Goal: Task Accomplishment & Management: Complete application form

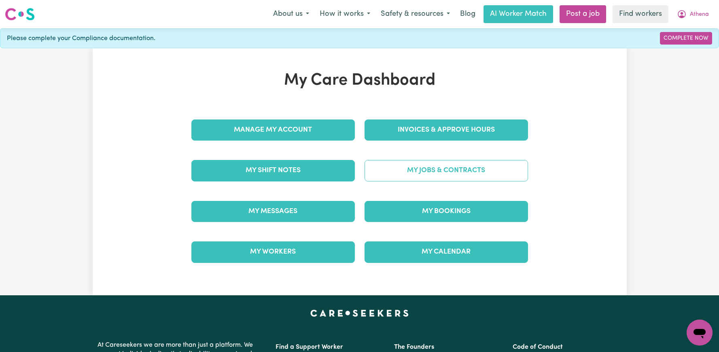
click at [387, 175] on link "My Jobs & Contracts" at bounding box center [446, 170] width 163 height 21
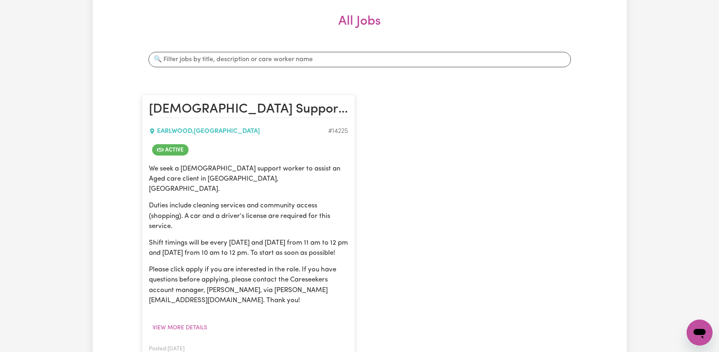
scroll to position [118, 0]
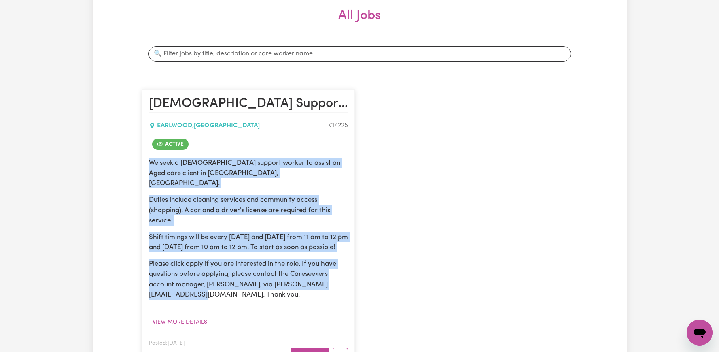
drag, startPoint x: 176, startPoint y: 298, endPoint x: 150, endPoint y: 162, distance: 138.2
click at [150, 162] on div "We seek a [DEMOGRAPHIC_DATA] support worker to assist an Aged care client in [G…" at bounding box center [248, 229] width 199 height 142
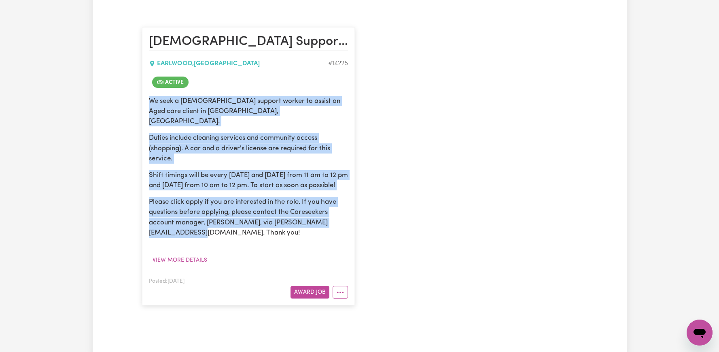
scroll to position [323, 0]
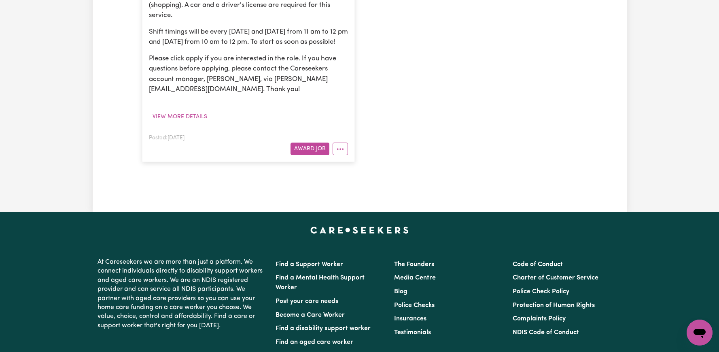
click at [344, 155] on article "[DEMOGRAPHIC_DATA] Support Worker Needed Every [DATE], [DATE] And [DATE] Mornin…" at bounding box center [248, 23] width 213 height 278
click at [342, 146] on button "More options" at bounding box center [340, 148] width 15 height 13
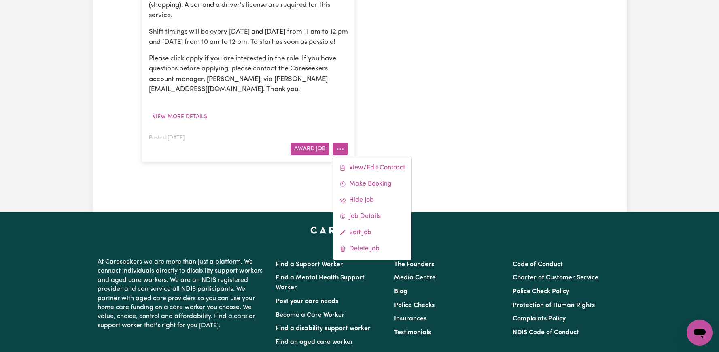
click at [369, 131] on div "[DEMOGRAPHIC_DATA] Support Worker Needed Every [DATE], [DATE] And [DATE] Mornin…" at bounding box center [359, 23] width 445 height 294
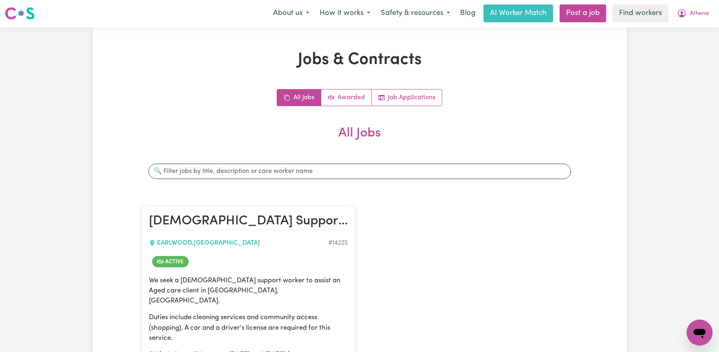
scroll to position [0, 0]
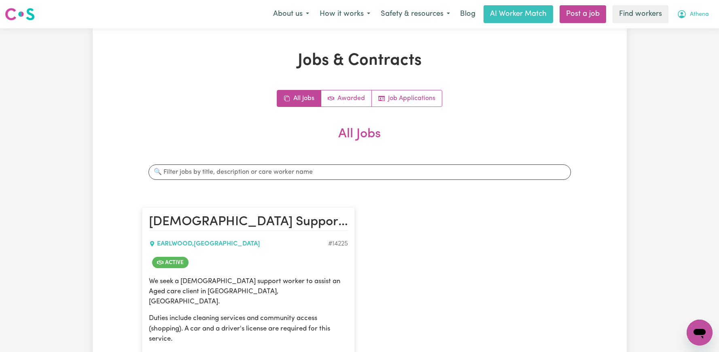
click at [699, 16] on span "Athena" at bounding box center [699, 14] width 19 height 9
click at [683, 31] on link "My Dashboard" at bounding box center [682, 31] width 64 height 15
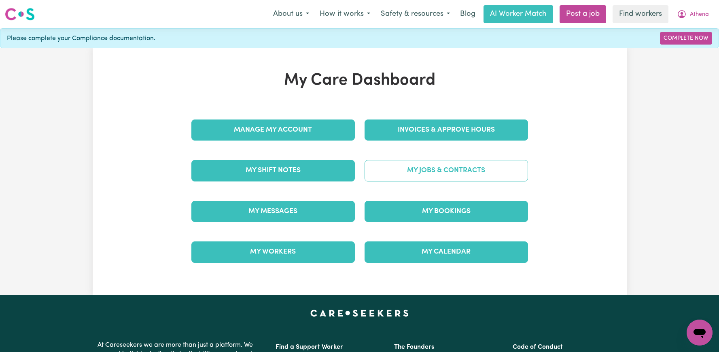
click at [428, 174] on link "My Jobs & Contracts" at bounding box center [446, 170] width 163 height 21
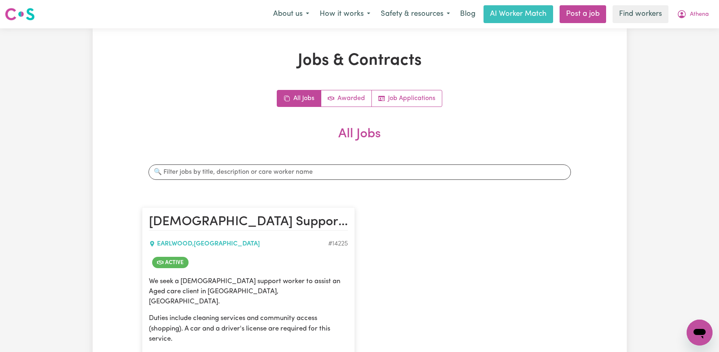
click at [348, 106] on div "All Jobs Awarded Job Applications" at bounding box center [359, 98] width 165 height 17
click at [356, 99] on link "Awarded" at bounding box center [346, 98] width 51 height 16
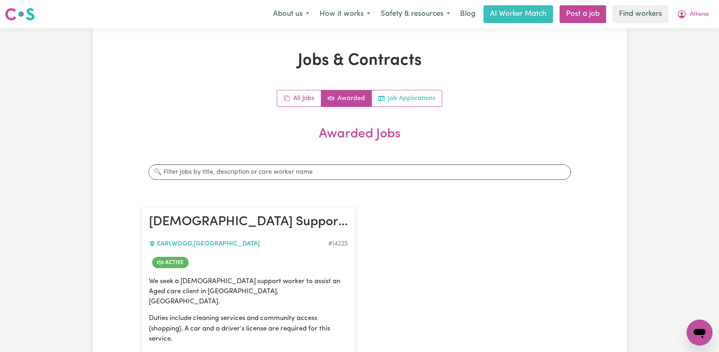
click at [420, 95] on link "Job Applications" at bounding box center [407, 98] width 70 height 16
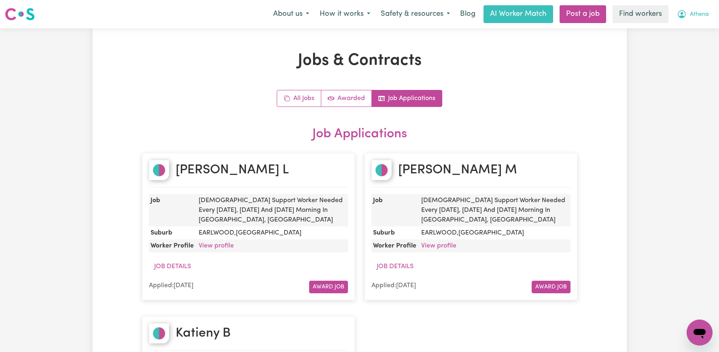
click at [685, 15] on icon "My Account" at bounding box center [682, 14] width 10 height 10
click at [677, 33] on link "My Dashboard" at bounding box center [682, 31] width 64 height 15
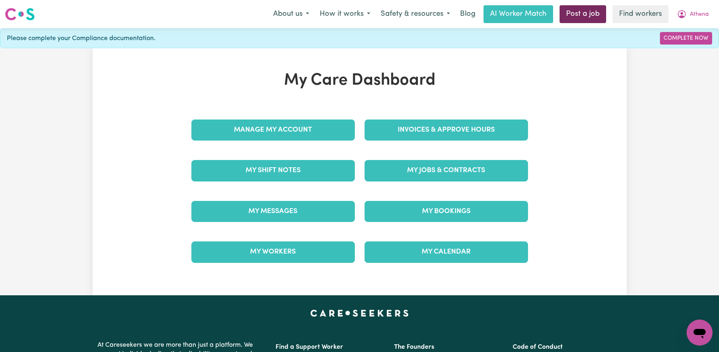
click at [590, 9] on link "Post a job" at bounding box center [582, 14] width 47 height 18
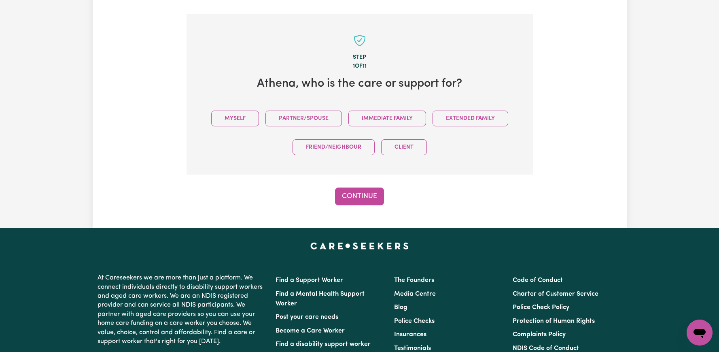
scroll to position [177, 0]
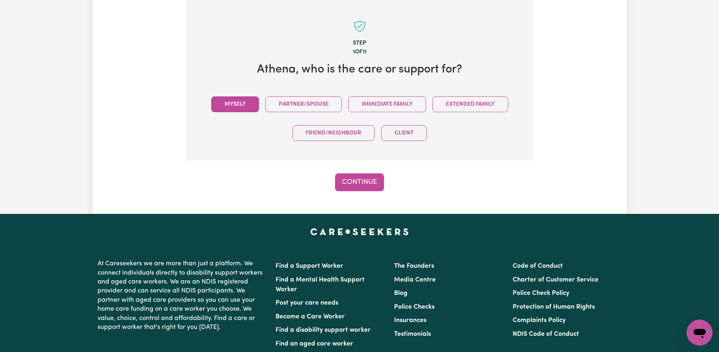
click at [241, 107] on button "Myself" at bounding box center [235, 104] width 48 height 16
click at [365, 177] on button "Continue" at bounding box center [359, 182] width 49 height 18
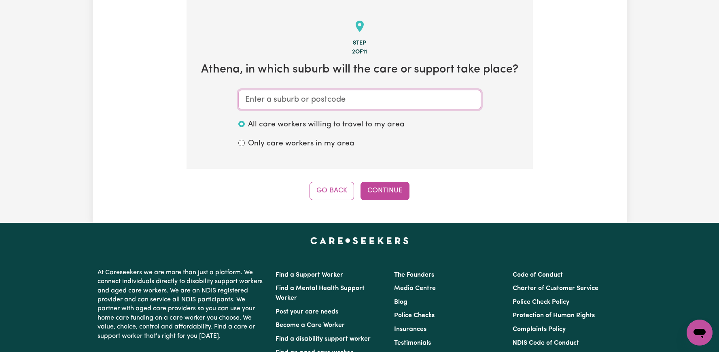
click at [351, 101] on input "text" at bounding box center [359, 99] width 243 height 19
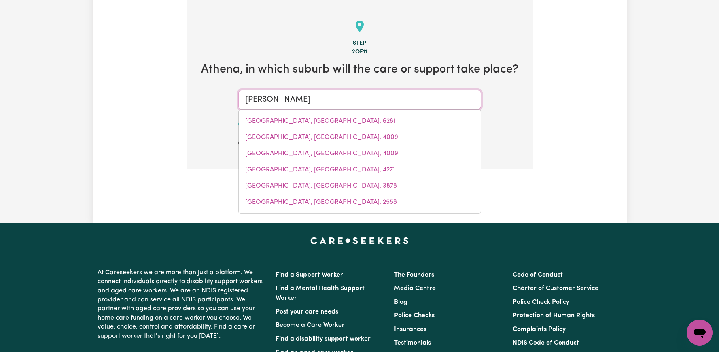
type input "Earlw"
type input "EarlwOOD, [GEOGRAPHIC_DATA], 2206"
type input "Earlwo"
type input "EarlwoOD, [GEOGRAPHIC_DATA], 2206"
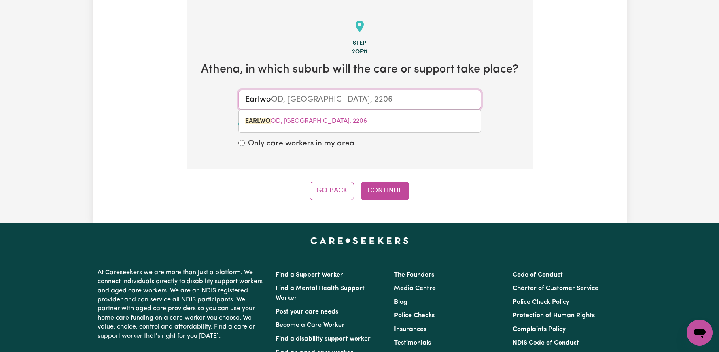
type input "Earlwoo"
type input "EarlwooD, [GEOGRAPHIC_DATA], 2206"
type input "Earlwood"
type input "[GEOGRAPHIC_DATA], [GEOGRAPHIC_DATA], 2206"
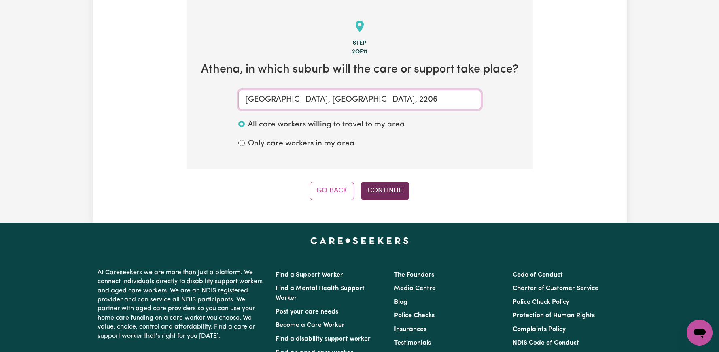
type input "[GEOGRAPHIC_DATA], [GEOGRAPHIC_DATA], 2206"
click at [389, 188] on button "Continue" at bounding box center [384, 191] width 49 height 18
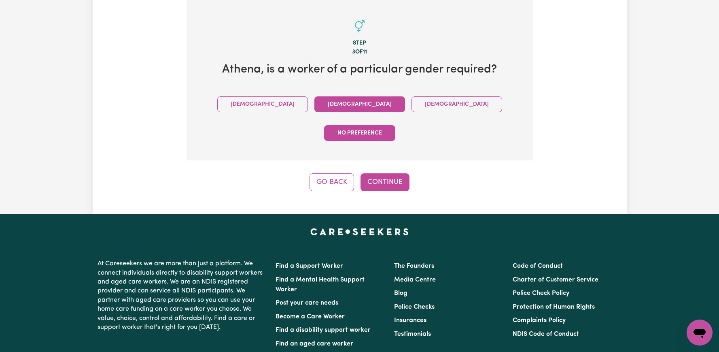
click at [314, 108] on button "[DEMOGRAPHIC_DATA]" at bounding box center [359, 104] width 91 height 16
click at [382, 173] on button "Continue" at bounding box center [384, 182] width 49 height 18
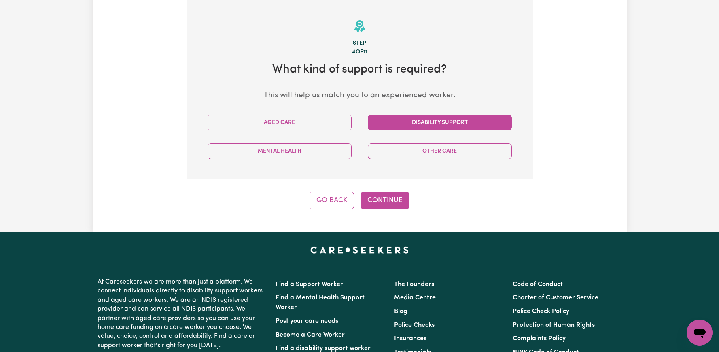
click at [393, 122] on button "Disability Support" at bounding box center [440, 122] width 144 height 16
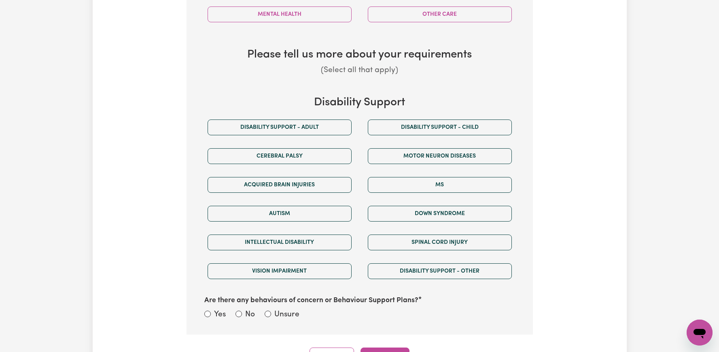
scroll to position [315, 0]
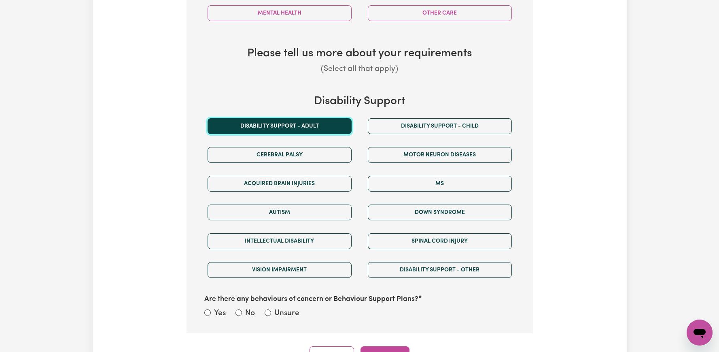
click at [309, 123] on button "Disability support - Adult" at bounding box center [280, 126] width 144 height 16
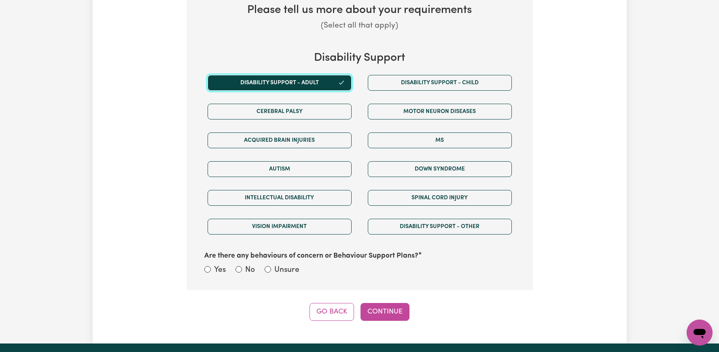
scroll to position [371, 0]
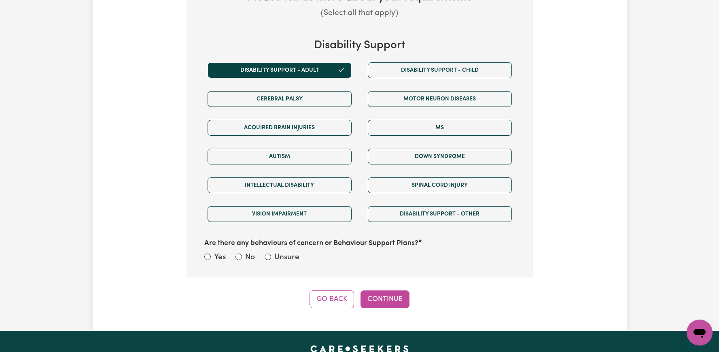
click at [244, 254] on div "No" at bounding box center [244, 258] width 19 height 12
click at [239, 254] on input "No" at bounding box center [238, 256] width 6 height 6
radio input "true"
click at [377, 287] on div "Step 4 of 11 What kind of support is required? This will help us match you to a…" at bounding box center [359, 57] width 346 height 502
click at [377, 293] on button "Continue" at bounding box center [384, 299] width 49 height 18
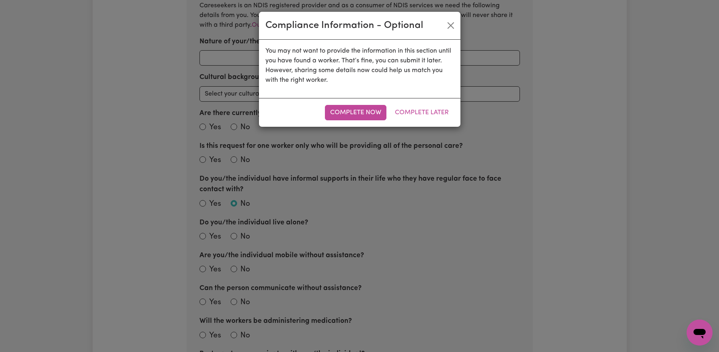
scroll to position [177, 0]
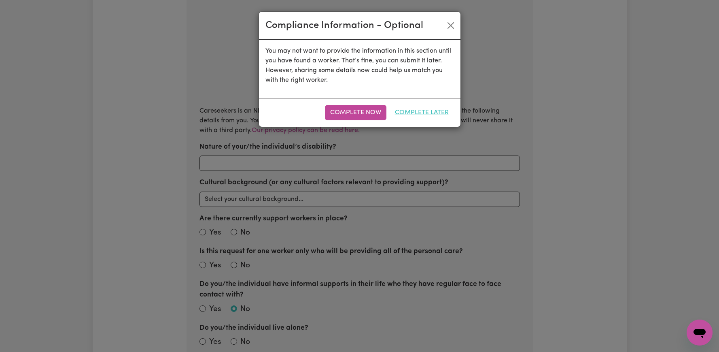
click at [417, 112] on button "Complete Later" at bounding box center [422, 112] width 64 height 15
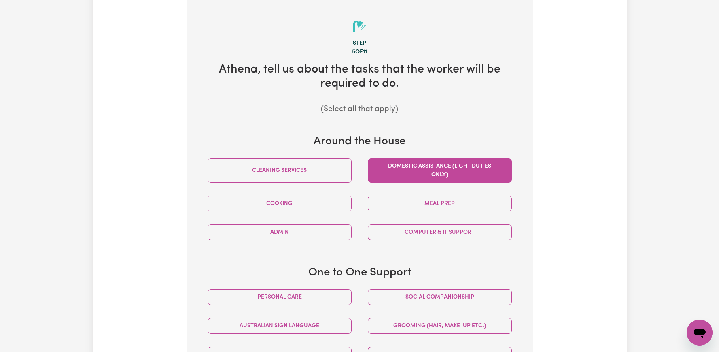
click at [439, 176] on button "Domestic assistance (light duties only)" at bounding box center [440, 170] width 144 height 24
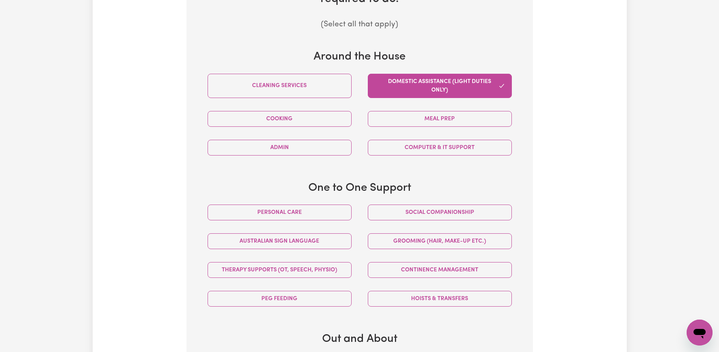
scroll to position [266, 0]
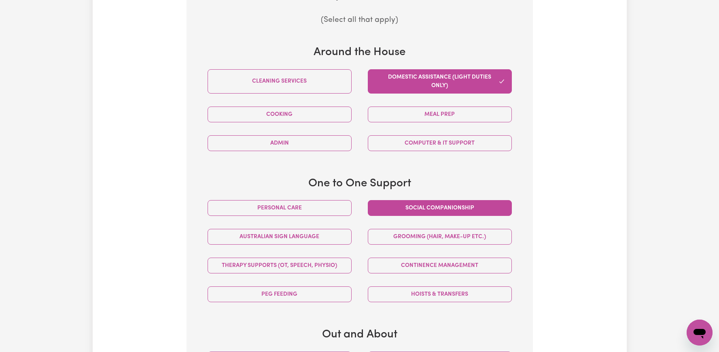
click at [431, 205] on button "Social companionship" at bounding box center [440, 208] width 144 height 16
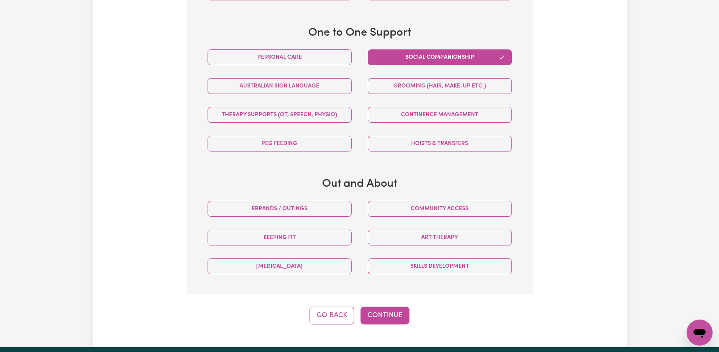
scroll to position [421, 0]
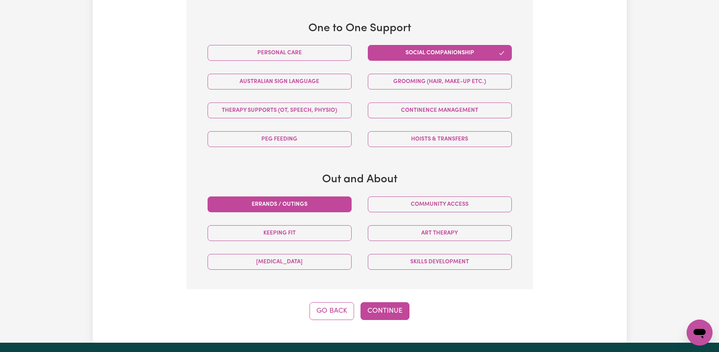
click at [343, 201] on button "Errands / Outings" at bounding box center [280, 204] width 144 height 16
click at [403, 309] on button "Continue" at bounding box center [384, 311] width 49 height 18
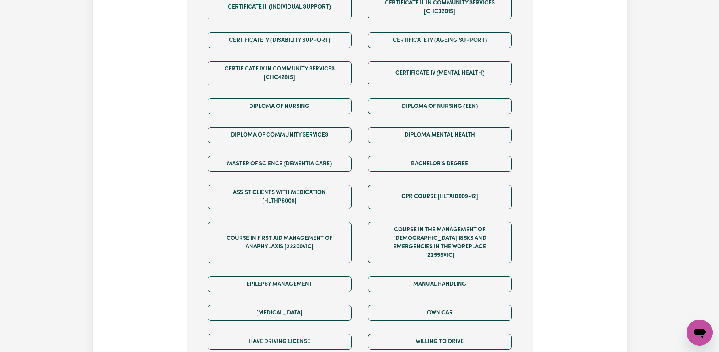
scroll to position [403, 0]
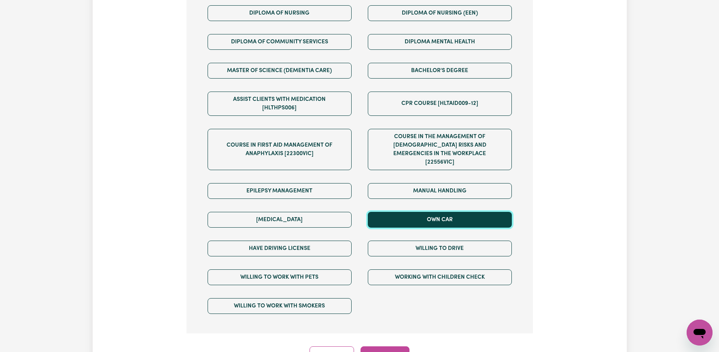
click at [404, 212] on button "Own Car" at bounding box center [440, 220] width 144 height 16
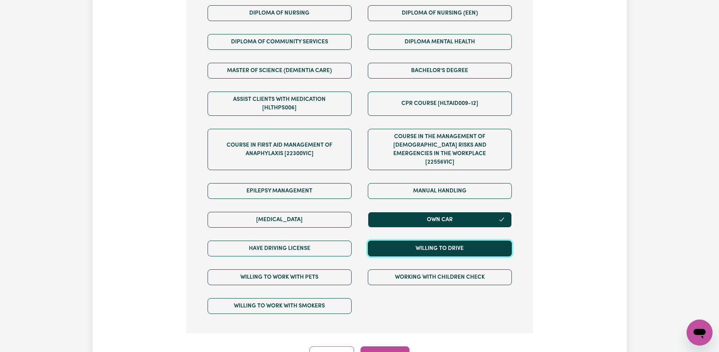
click at [401, 240] on button "Willing to drive" at bounding box center [440, 248] width 144 height 16
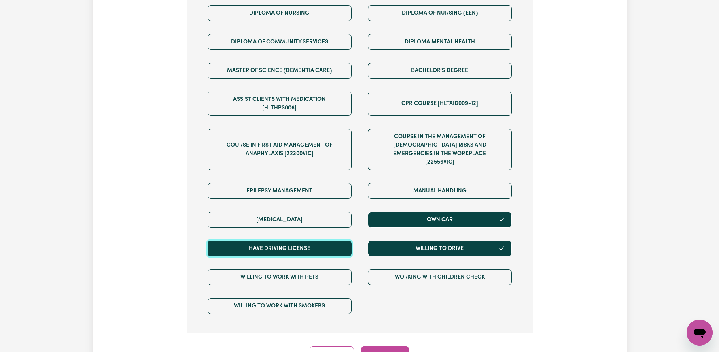
click at [326, 244] on button "Have driving license" at bounding box center [280, 248] width 144 height 16
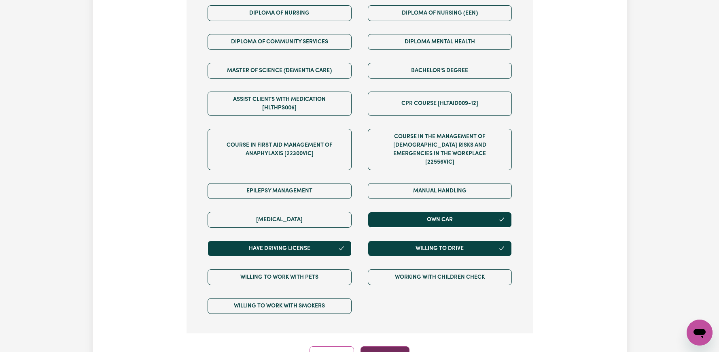
click at [394, 350] on button "Continue" at bounding box center [384, 355] width 49 height 18
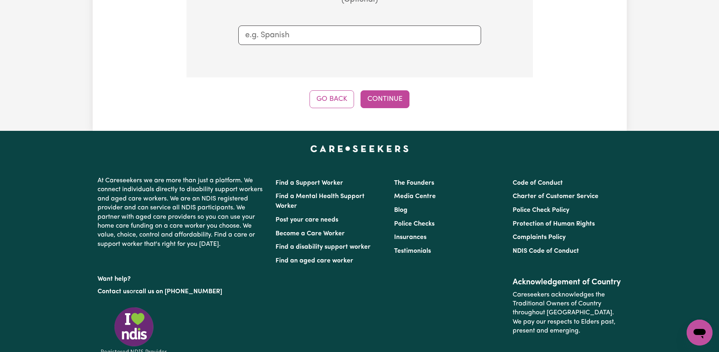
scroll to position [177, 0]
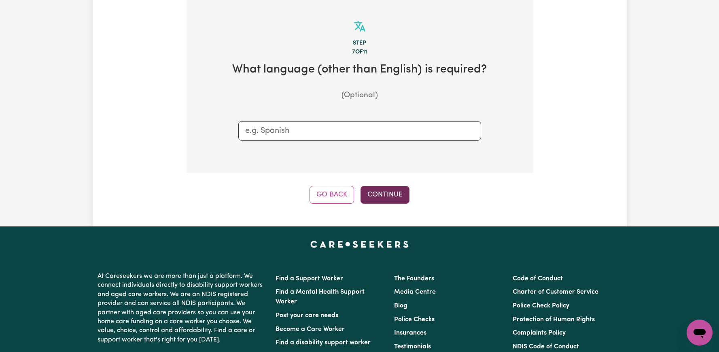
click at [367, 198] on button "Continue" at bounding box center [384, 195] width 49 height 18
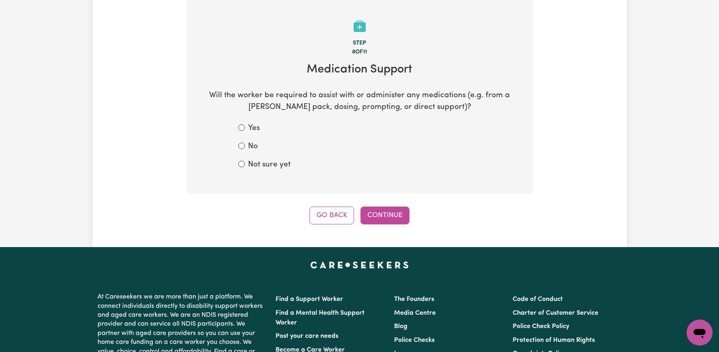
click at [254, 142] on label "No" at bounding box center [253, 147] width 10 height 12
click at [245, 142] on input "No" at bounding box center [241, 145] width 6 height 6
radio input "true"
click at [378, 211] on button "Continue" at bounding box center [384, 215] width 49 height 18
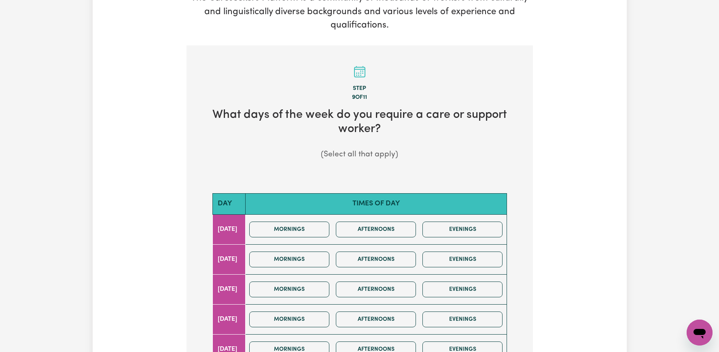
scroll to position [203, 0]
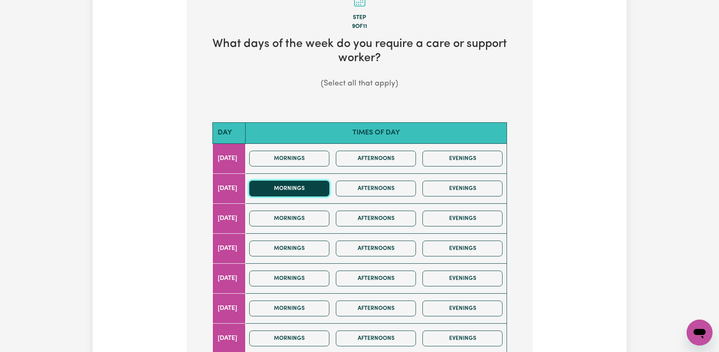
click at [329, 184] on button "Mornings" at bounding box center [289, 188] width 80 height 16
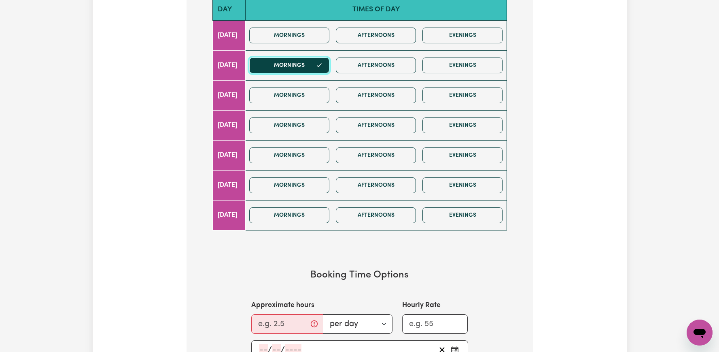
scroll to position [479, 0]
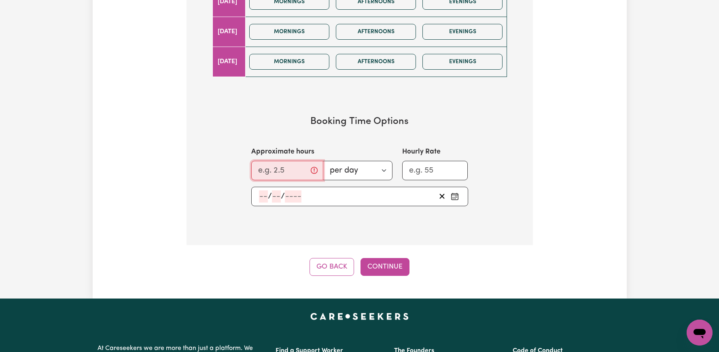
click at [285, 174] on input "Approximate hours" at bounding box center [287, 170] width 72 height 19
type input "2"
click at [426, 175] on input "Hourly Rate" at bounding box center [435, 170] width 66 height 19
type input "45"
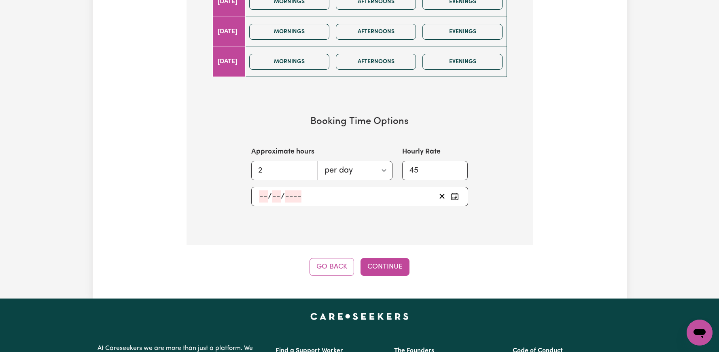
click at [263, 196] on input "number" at bounding box center [263, 196] width 9 height 12
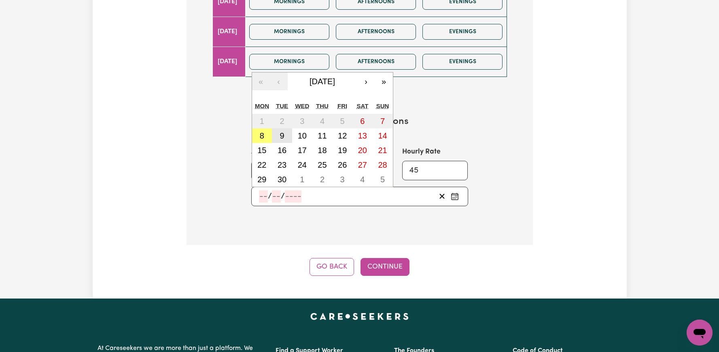
click at [278, 136] on button "9" at bounding box center [282, 135] width 20 height 15
type input "[DATE]"
type input "9"
type input "2025"
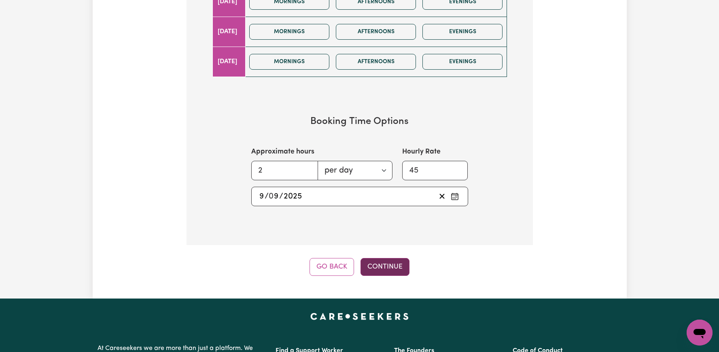
click at [379, 271] on button "Continue" at bounding box center [384, 267] width 49 height 18
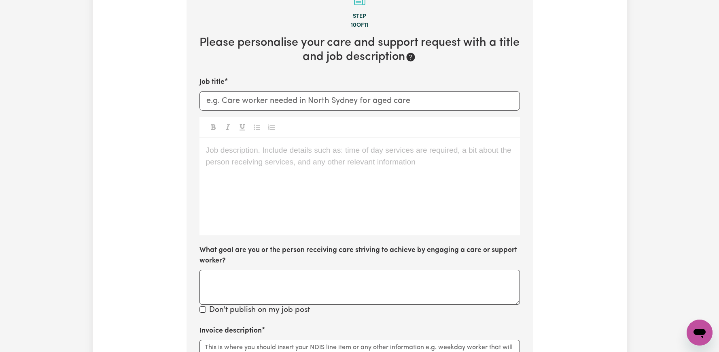
scroll to position [177, 0]
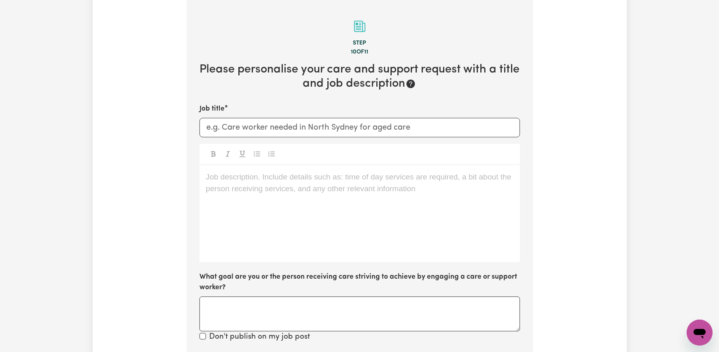
click at [298, 198] on div "Job description. Include details such as: time of day services are required, a …" at bounding box center [359, 213] width 320 height 97
click at [267, 125] on input "Job title" at bounding box center [359, 127] width 320 height 19
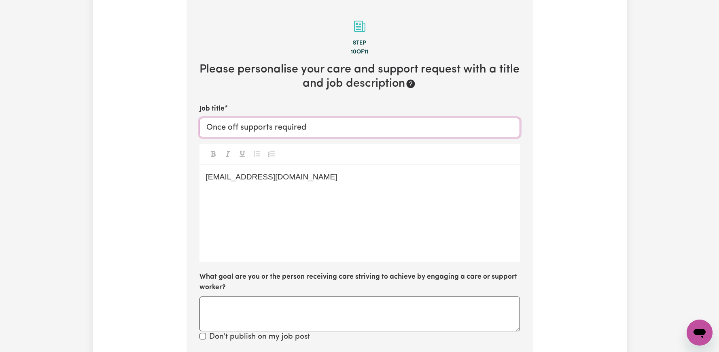
type input "Once off supports required"
drag, startPoint x: 369, startPoint y: 190, endPoint x: 164, endPoint y: 155, distance: 207.2
click at [164, 155] on div "Tell us your care and support requirements Welcome to Careseekers. We are excit…" at bounding box center [360, 250] width 534 height 753
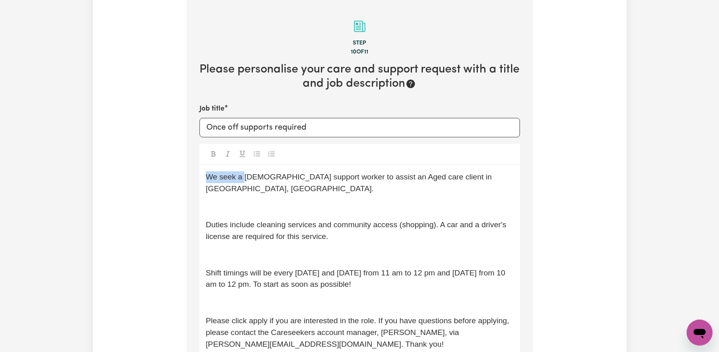
drag, startPoint x: 244, startPoint y: 178, endPoint x: 200, endPoint y: 172, distance: 43.7
click at [200, 172] on div "We seek a [DEMOGRAPHIC_DATA] support worker to assist an Aged care client in [G…" at bounding box center [359, 264] width 320 height 198
click at [286, 180] on span "[DEMOGRAPHIC_DATA] support worker to assist an Aged care client in [GEOGRAPHIC_…" at bounding box center [331, 182] width 250 height 20
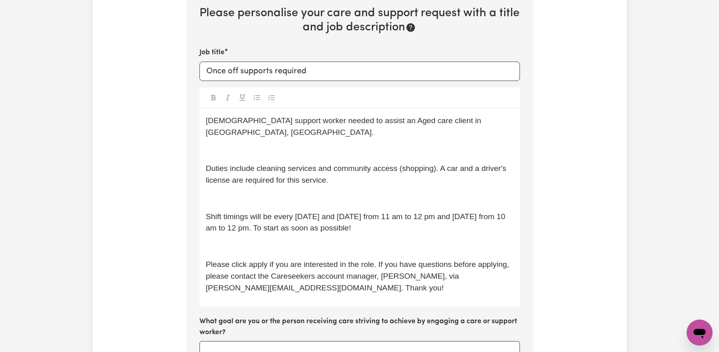
scroll to position [234, 0]
click at [356, 168] on p "Duties include cleaning services and community access (shopping). A car and a d…" at bounding box center [359, 173] width 307 height 23
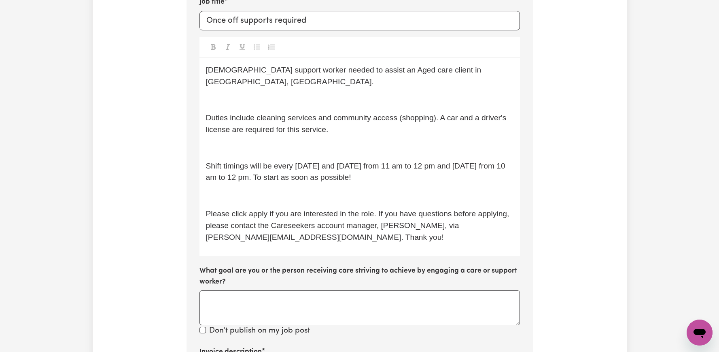
scroll to position [285, 0]
drag, startPoint x: 295, startPoint y: 153, endPoint x: 338, endPoint y: 153, distance: 42.9
click at [338, 160] on span "Shift timings will be every [DATE] and [DATE] from 11 am to 12 pm and [DATE] fr…" at bounding box center [356, 170] width 301 height 20
drag, startPoint x: 377, startPoint y: 165, endPoint x: 264, endPoint y: 155, distance: 113.8
click at [264, 159] on p "Shift timings will be every [DATE] and [DATE] from 11 am to 12 pm and [DATE] fr…" at bounding box center [359, 170] width 307 height 23
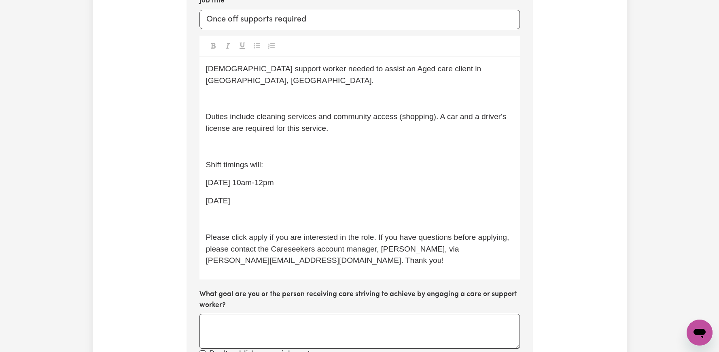
drag, startPoint x: 305, startPoint y: 173, endPoint x: 199, endPoint y: 173, distance: 106.4
click at [199, 173] on div "[DEMOGRAPHIC_DATA] support worker needed to assist an Aged care client in [GEOG…" at bounding box center [359, 168] width 320 height 223
copy span "[DATE] 10am-12pm"
drag, startPoint x: 244, startPoint y: 188, endPoint x: 201, endPoint y: 187, distance: 42.5
click at [201, 187] on div "[DEMOGRAPHIC_DATA] support worker needed to assist an Aged care client in [GEOG…" at bounding box center [359, 168] width 320 height 223
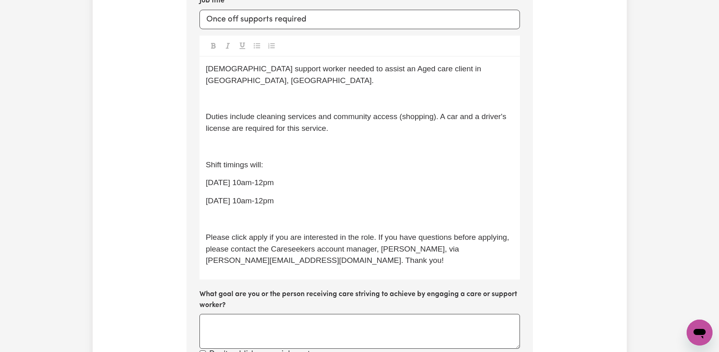
click at [239, 196] on span "[DATE] 10am-12pm" at bounding box center [240, 200] width 68 height 8
click at [356, 195] on p "[DATE] 10am-12pm" at bounding box center [359, 201] width 307 height 12
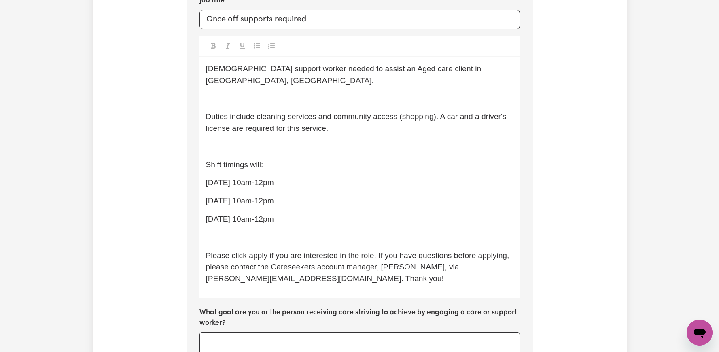
click at [248, 214] on span "[DATE] 10am-12pm" at bounding box center [240, 218] width 68 height 8
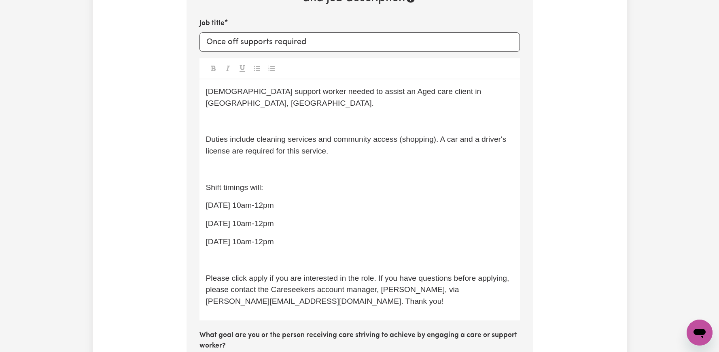
scroll to position [241, 0]
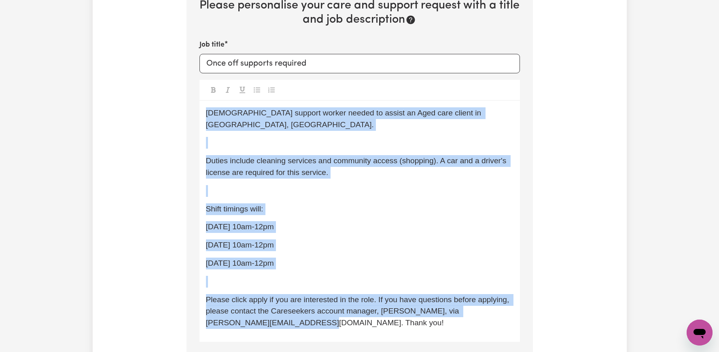
drag, startPoint x: 256, startPoint y: 312, endPoint x: 188, endPoint y: 88, distance: 234.0
click at [188, 88] on section "Step 10 of 11 Please personalise your care and support request with a title and…" at bounding box center [359, 306] width 346 height 740
copy div "[DEMOGRAPHIC_DATA] support worker needed to assist an Aged care client in [GEOG…"
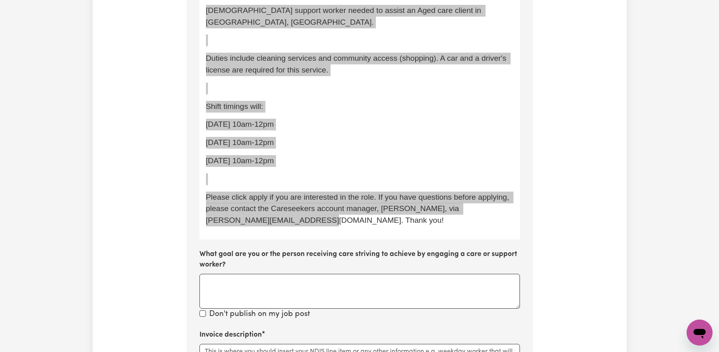
scroll to position [170, 0]
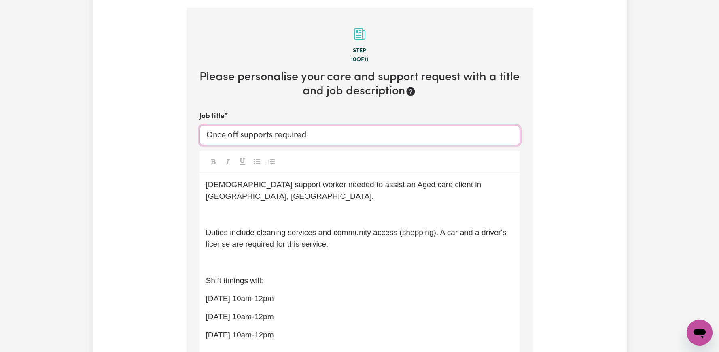
click at [464, 129] on input "Once off supports required" at bounding box center [359, 134] width 320 height 19
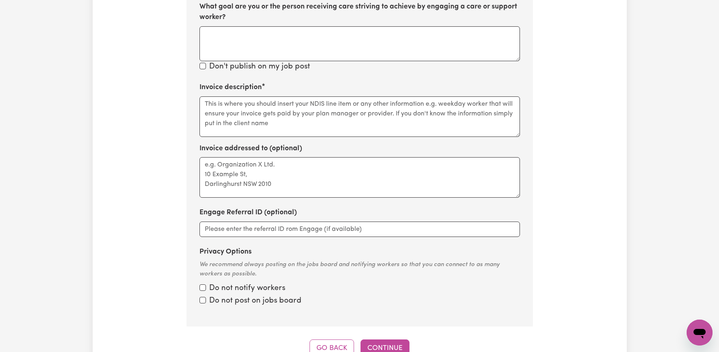
scroll to position [591, 0]
type input "Once off supports required- Earlwood [DEMOGRAPHIC_DATA]- [DEMOGRAPHIC_DATA] wor…"
click at [352, 97] on textarea "Invoice description" at bounding box center [359, 115] width 320 height 40
paste textarea "Your Aged Care At Home"
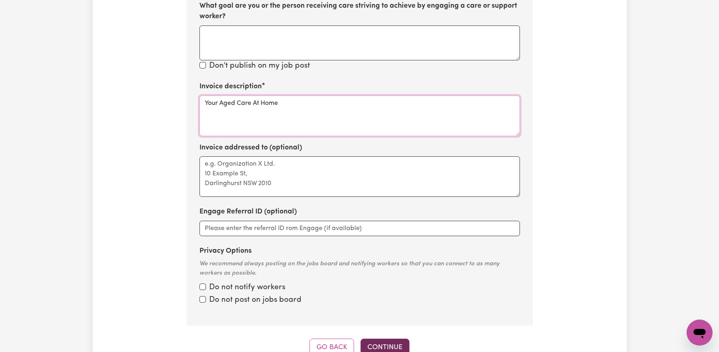
type textarea "Your Aged Care At Home"
click at [395, 338] on button "Continue" at bounding box center [384, 347] width 49 height 18
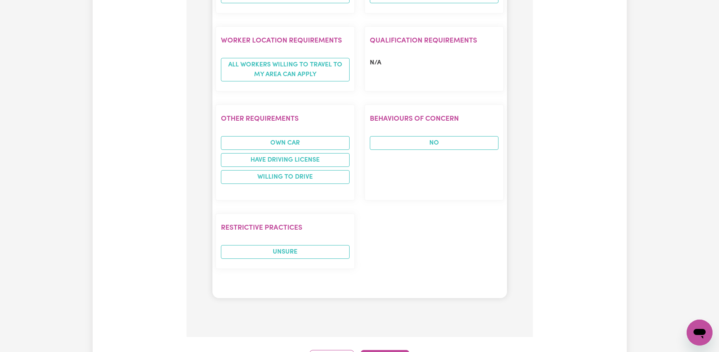
click at [395, 350] on button "Continue" at bounding box center [384, 359] width 49 height 18
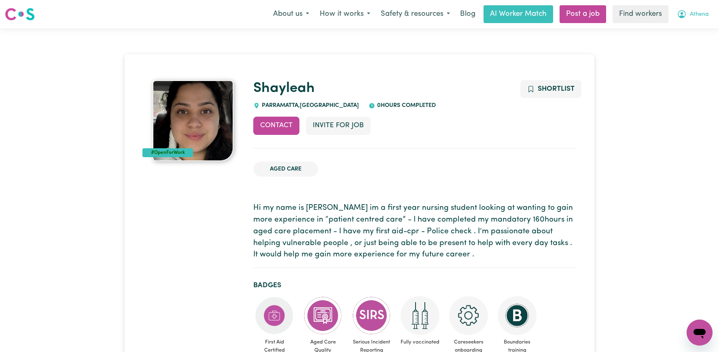
click at [685, 13] on icon "My Account" at bounding box center [682, 14] width 8 height 8
click at [685, 31] on link "My Dashboard" at bounding box center [682, 31] width 64 height 15
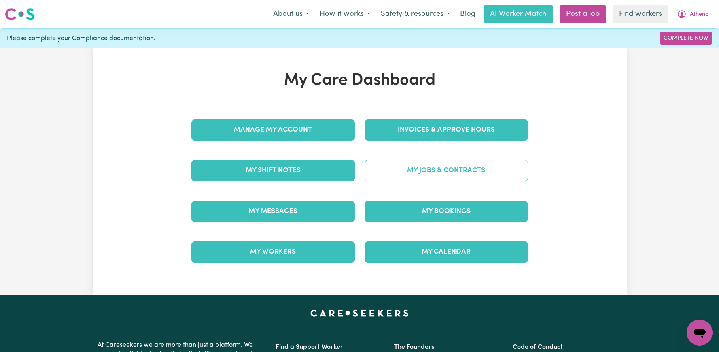
click at [425, 168] on link "My Jobs & Contracts" at bounding box center [446, 170] width 163 height 21
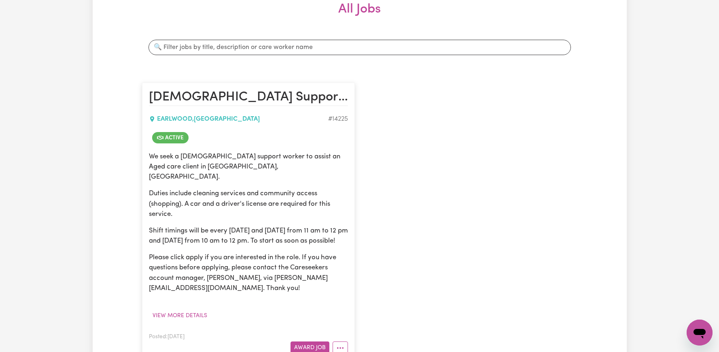
scroll to position [124, 0]
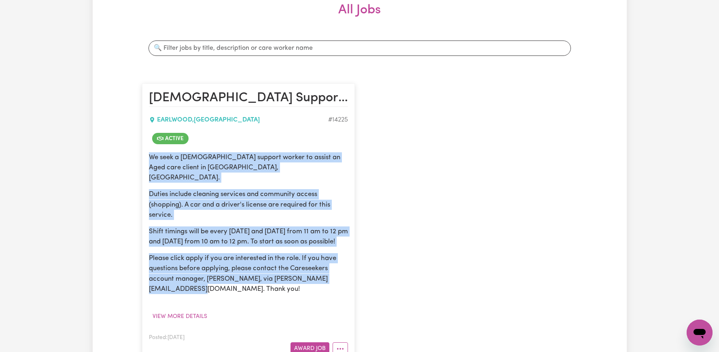
drag, startPoint x: 174, startPoint y: 283, endPoint x: 151, endPoint y: 157, distance: 127.6
click at [151, 157] on div "We seek a female support worker to assist an Aged care client in Earlwood, NSW.…" at bounding box center [248, 237] width 199 height 170
copy div "We seek a [DEMOGRAPHIC_DATA] support worker to assist an Aged care client in [G…"
